Goal: Navigation & Orientation: Find specific page/section

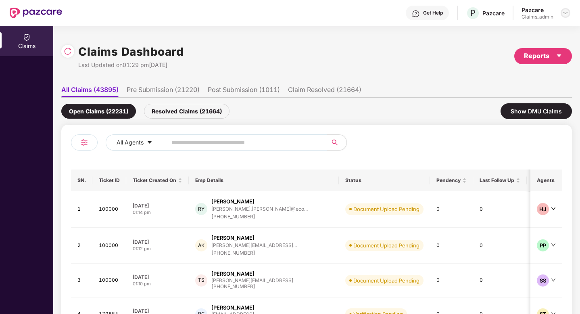
click at [567, 13] on img at bounding box center [565, 13] width 6 height 6
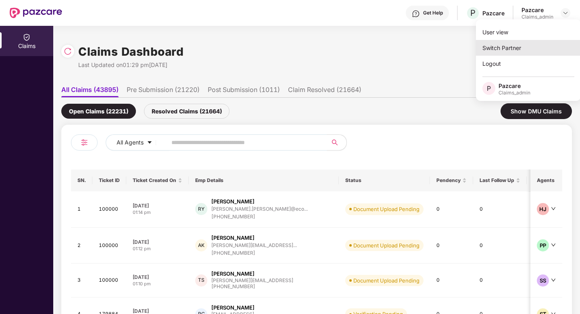
click at [522, 44] on div "Switch Partner" at bounding box center [528, 48] width 105 height 16
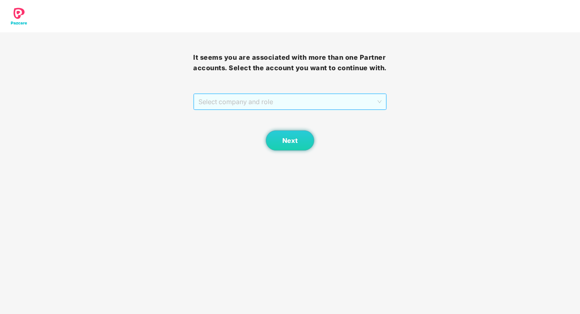
click at [365, 102] on span "Select company and role" at bounding box center [289, 101] width 183 height 15
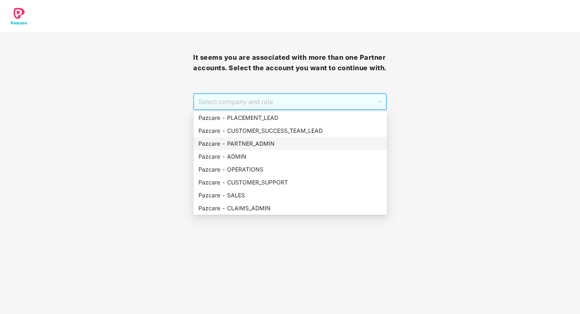
click at [269, 147] on div "Pazcare - PARTNER_ADMIN" at bounding box center [290, 143] width 184 height 9
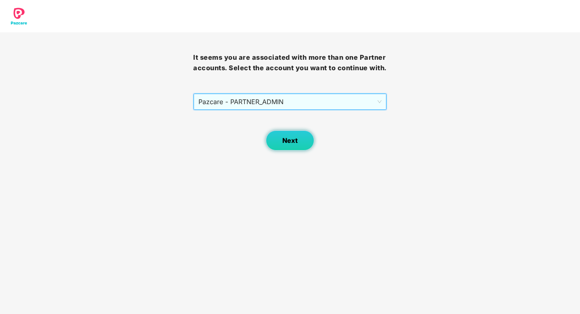
click at [283, 141] on span "Next" at bounding box center [289, 141] width 15 height 8
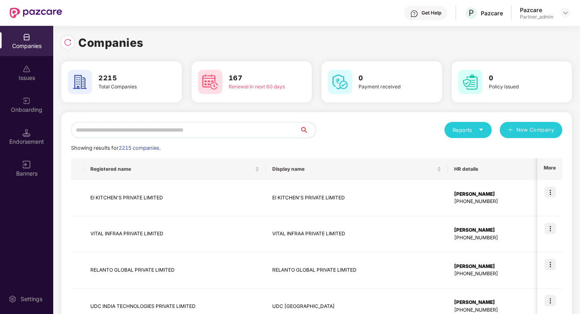
click at [202, 131] on input "text" at bounding box center [185, 130] width 229 height 16
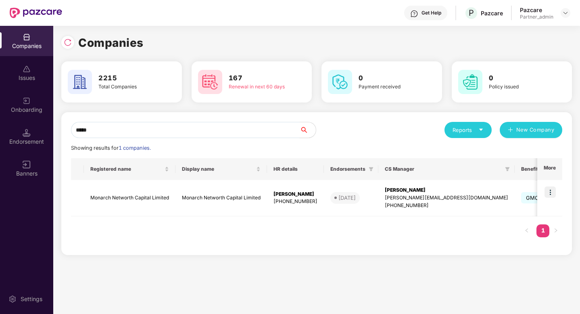
type input "*****"
